Goal: Navigation & Orientation: Understand site structure

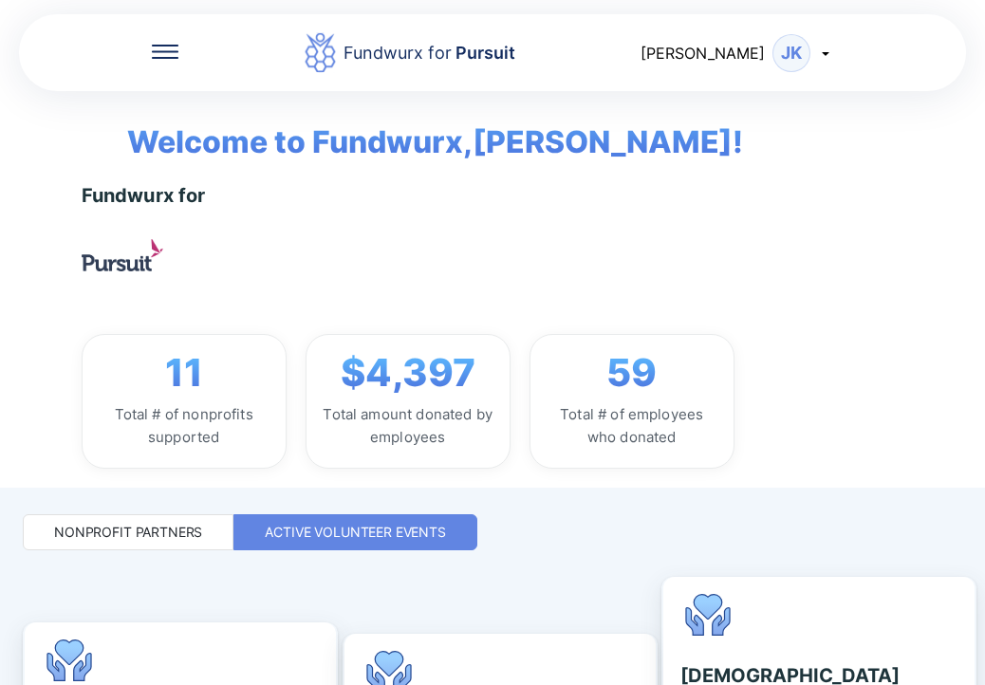
click at [341, 266] on div "Fundwurx for 11 Total # of nonprofits supported $4,397 Total amount donated by …" at bounding box center [536, 326] width 909 height 285
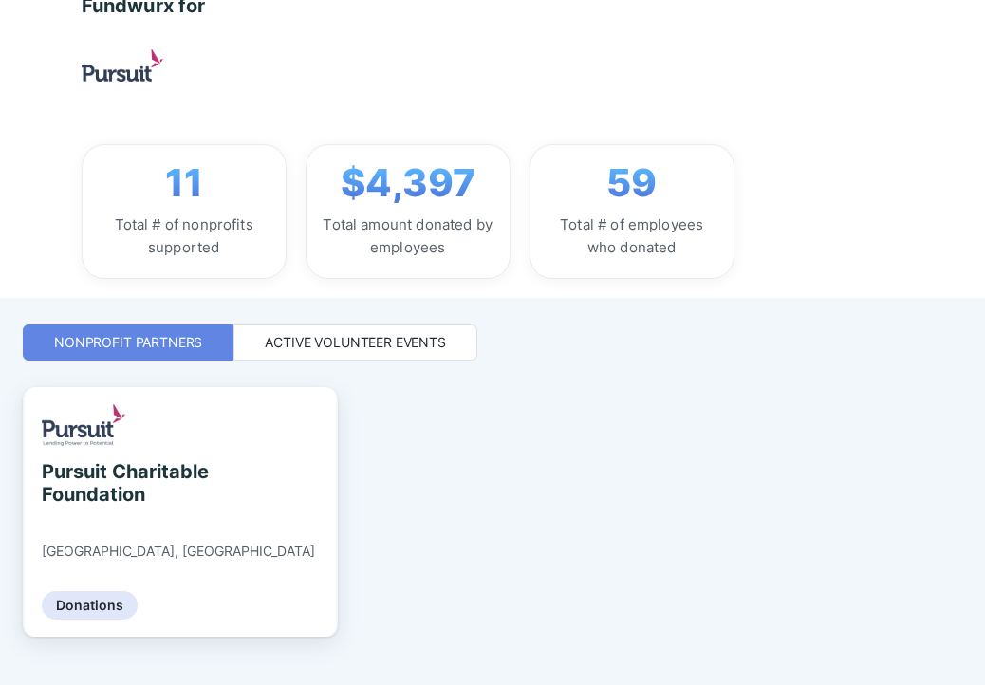
scroll to position [222, 0]
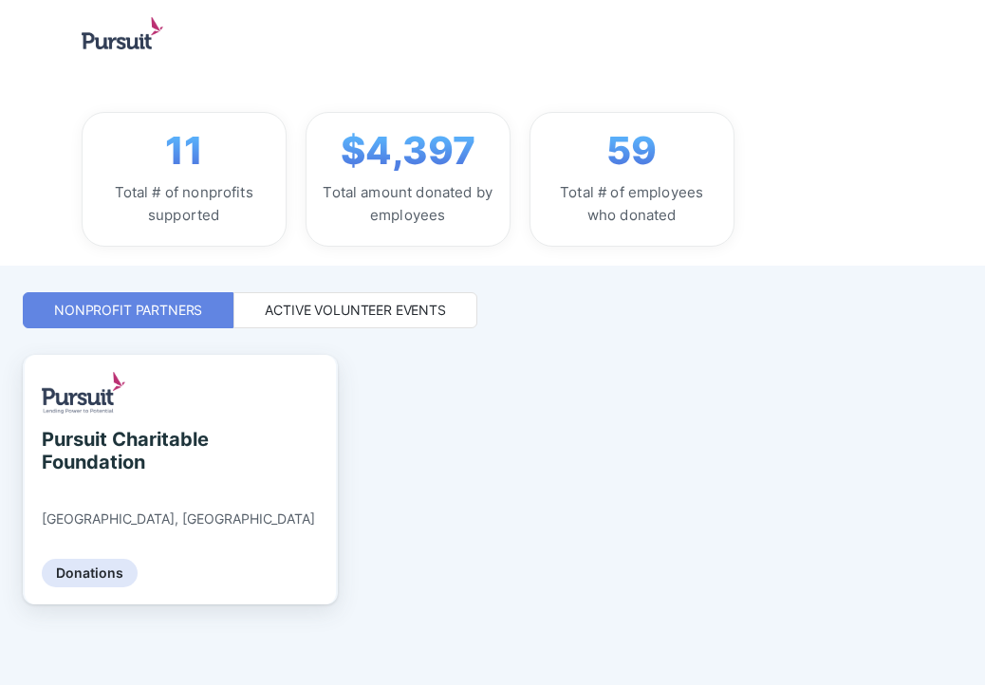
click at [412, 308] on div "Active Volunteer Events" at bounding box center [355, 310] width 181 height 19
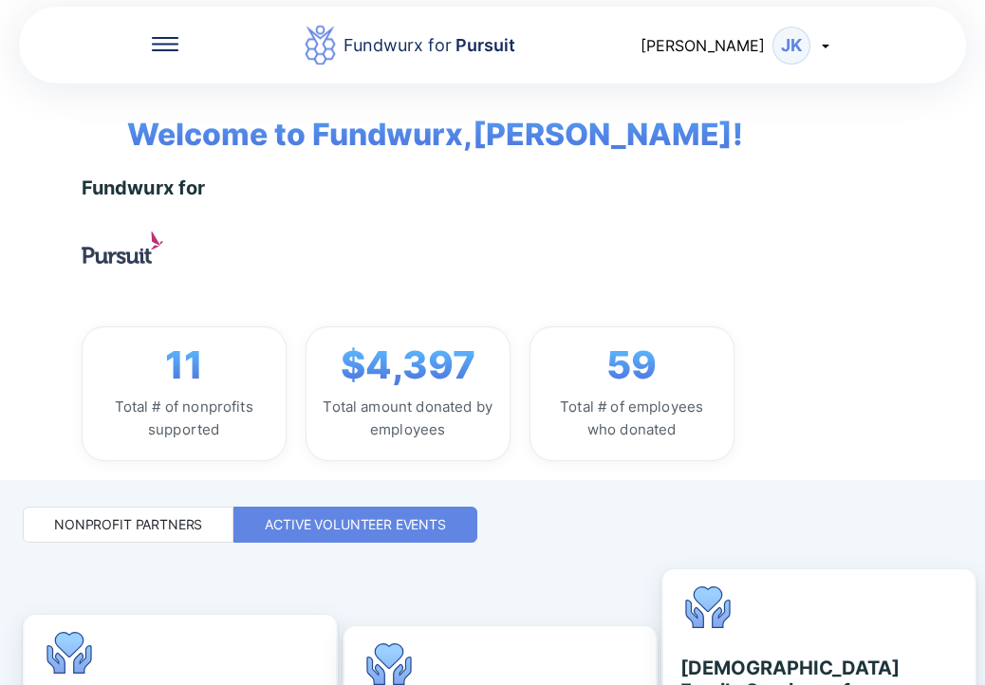
scroll to position [0, 0]
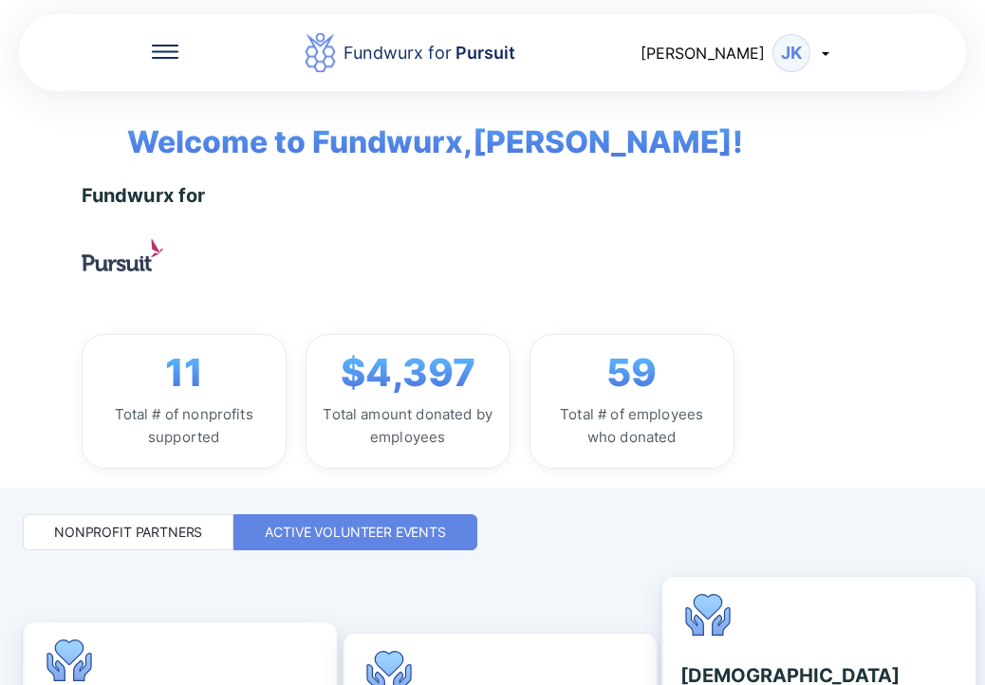
click at [121, 531] on div "Nonprofit Partners" at bounding box center [128, 532] width 148 height 19
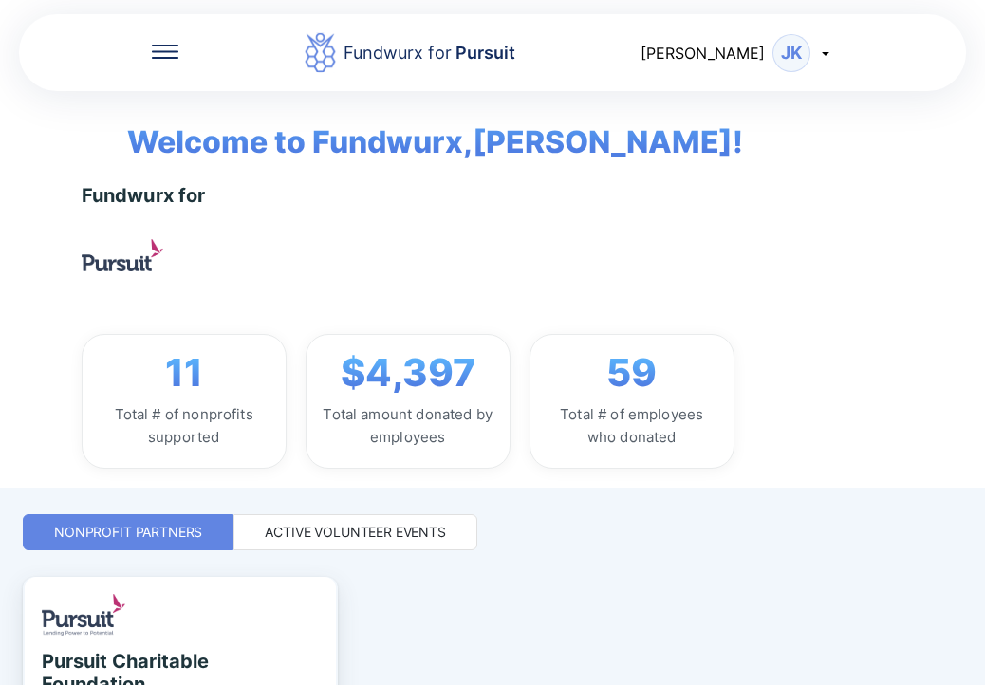
click at [121, 530] on div "Nonprofit Partners" at bounding box center [128, 532] width 148 height 19
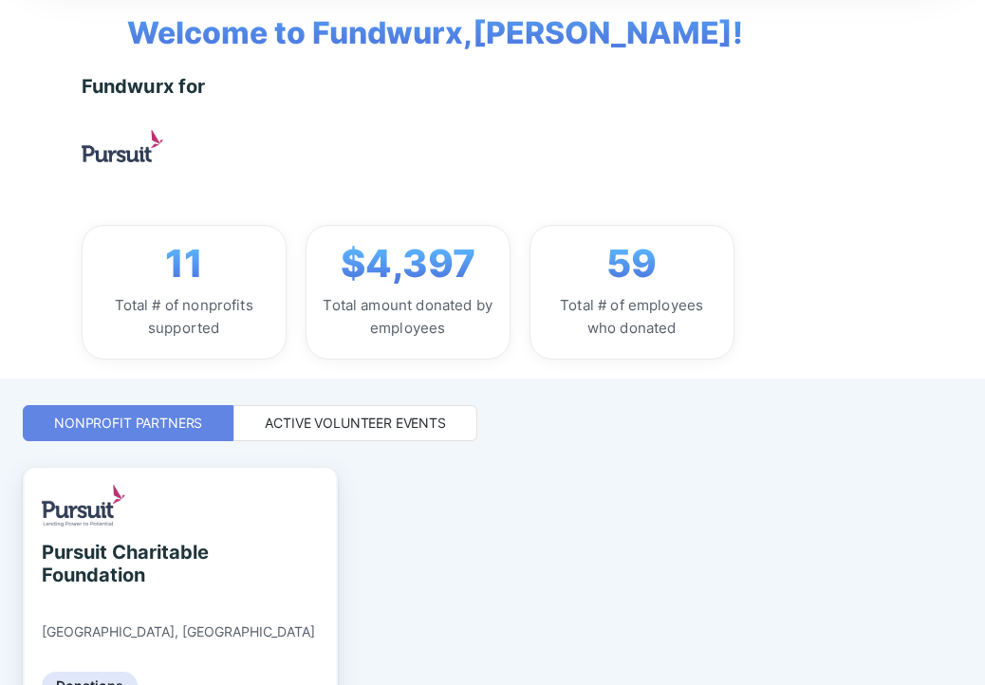
scroll to position [222, 0]
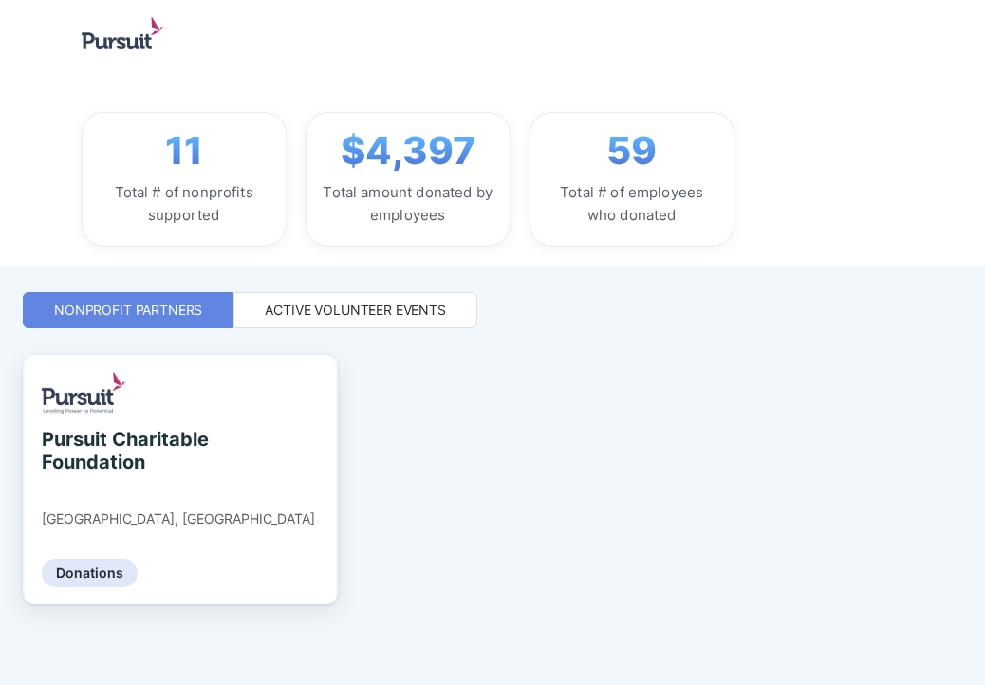
click at [392, 306] on div "Active Volunteer Events" at bounding box center [355, 310] width 181 height 19
